Goal: Find specific page/section: Find specific page/section

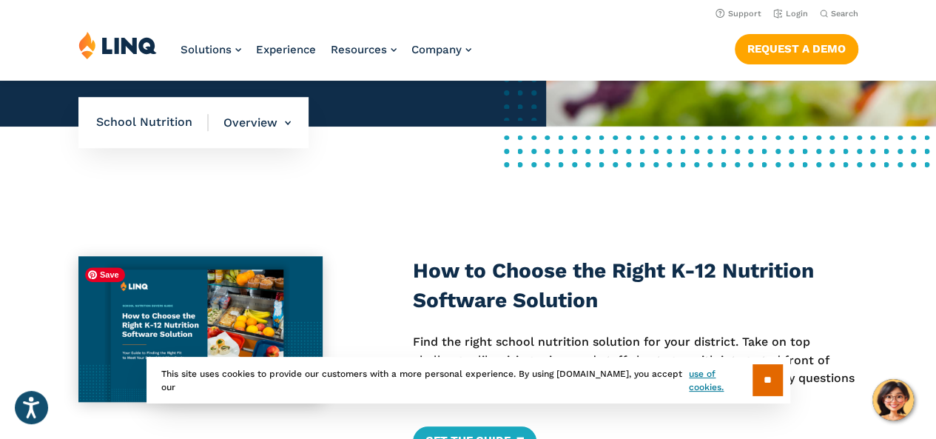
scroll to position [451, 0]
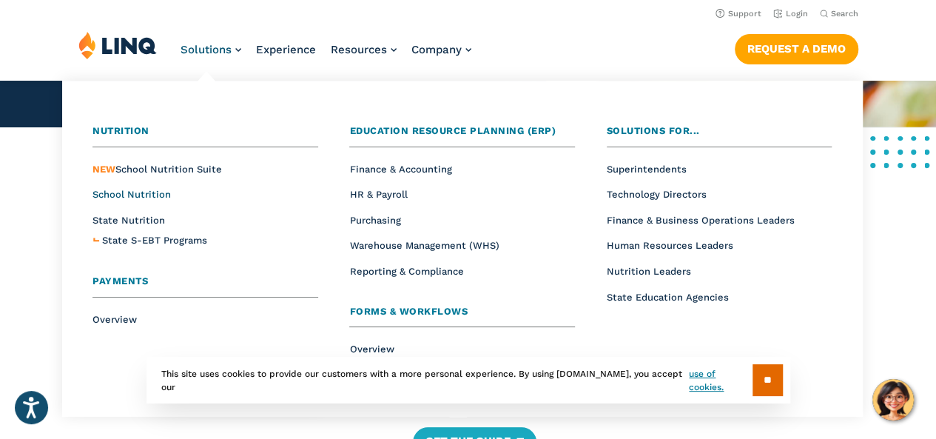
click at [161, 195] on span "School Nutrition" at bounding box center [132, 194] width 78 height 11
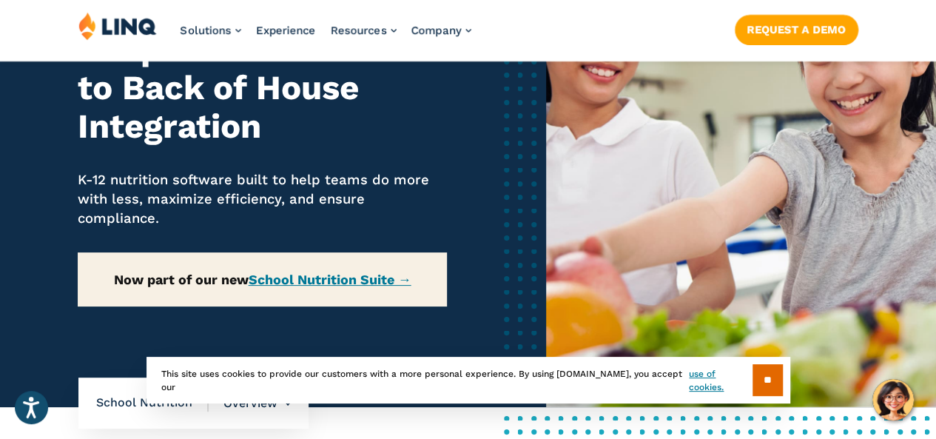
scroll to position [172, 0]
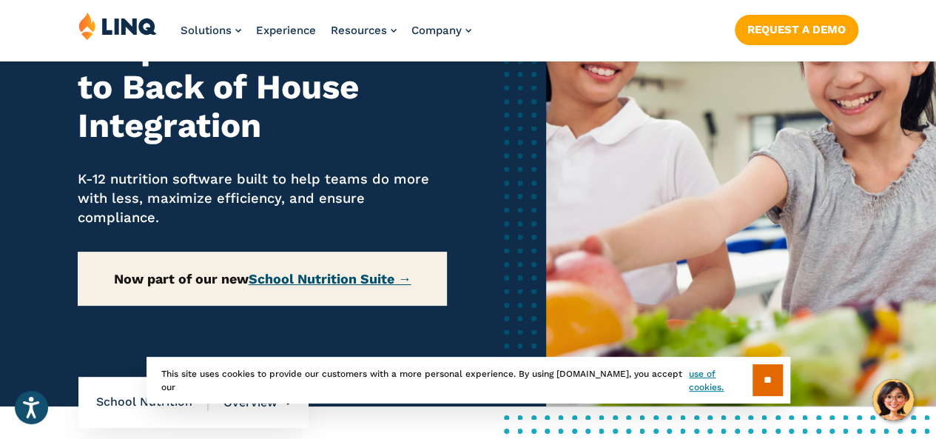
click at [292, 283] on link "School Nutrition Suite →" at bounding box center [330, 279] width 163 height 16
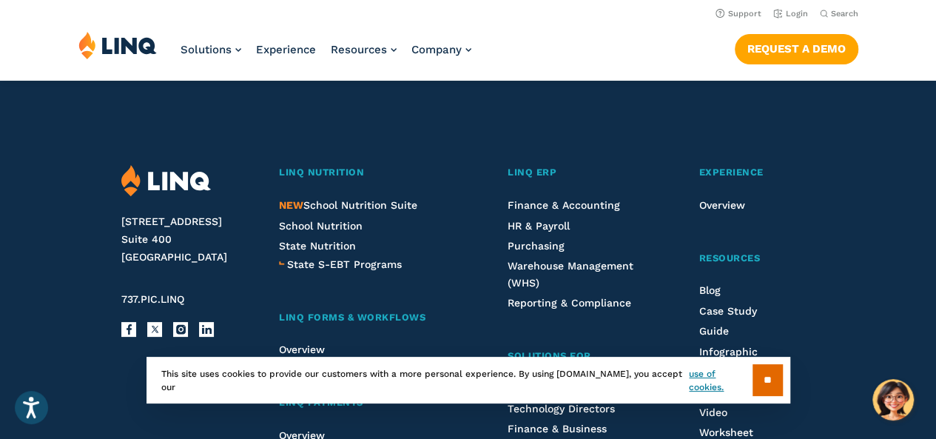
scroll to position [1610, 0]
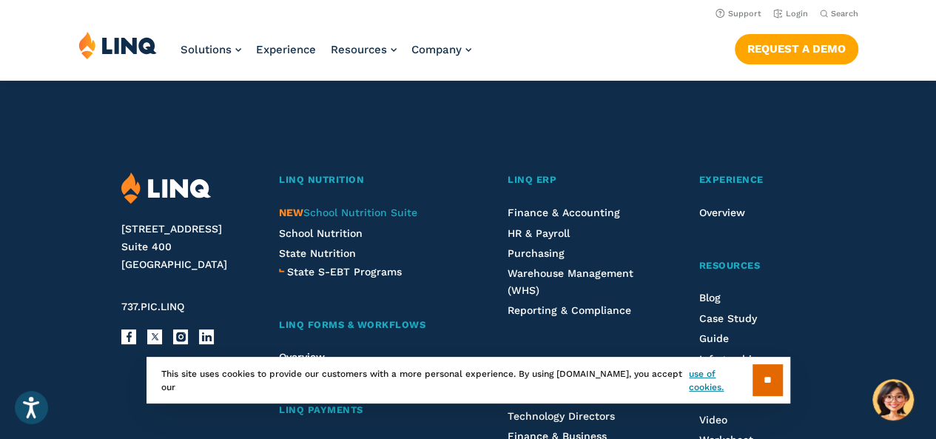
click at [398, 215] on span "NEW School Nutrition Suite" at bounding box center [348, 212] width 138 height 12
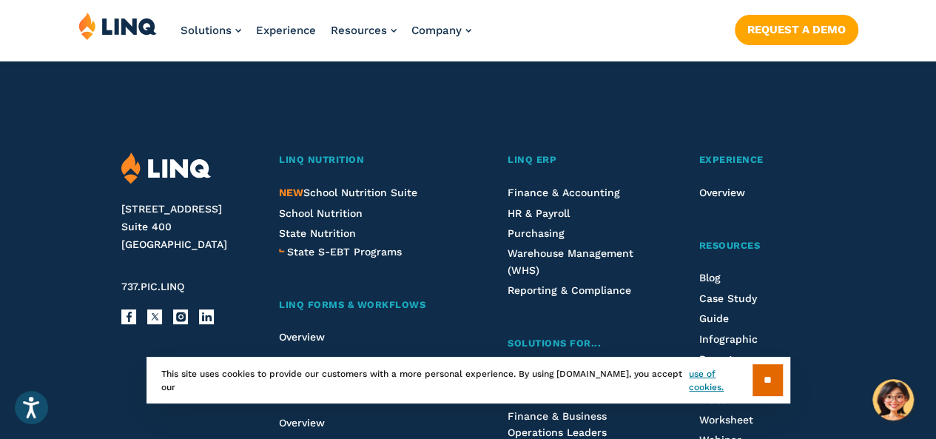
scroll to position [1631, 0]
